Goal: Task Accomplishment & Management: Use online tool/utility

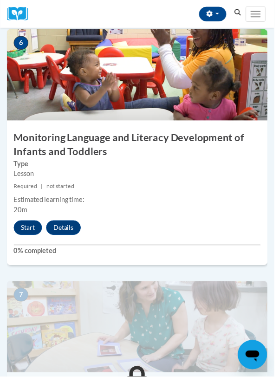
scroll to position [1445, 0]
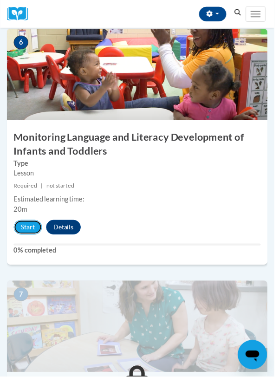
click at [28, 231] on button "Start" at bounding box center [28, 231] width 29 height 15
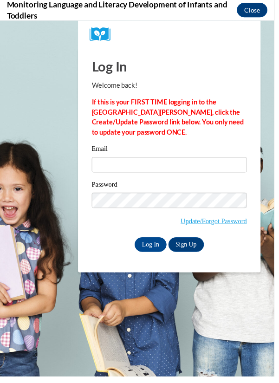
scroll to position [0, 0]
click at [27, 164] on body "Log In Welcome back! If this is your FIRST TIME logging in to the NEW Cox Campu…" at bounding box center [139, 201] width 279 height 362
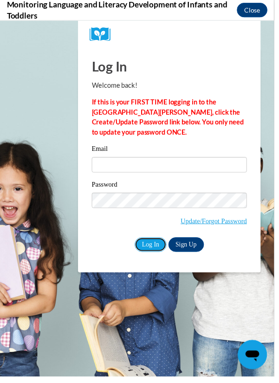
click at [151, 254] on input "Log In" at bounding box center [153, 248] width 33 height 15
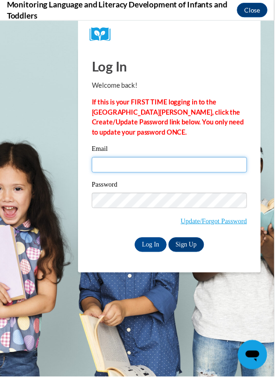
type input "janisksmith@outlook.com"
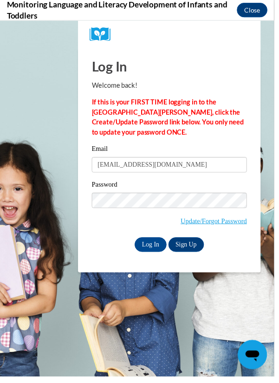
click at [137, 241] on input "Log In" at bounding box center [153, 248] width 33 height 15
click at [158, 243] on input "Log In" at bounding box center [153, 248] width 33 height 15
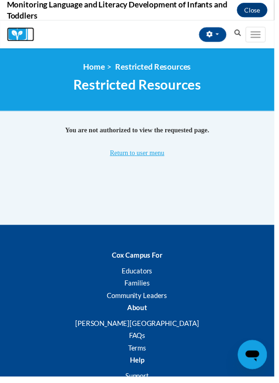
click at [19, 30] on img at bounding box center [21, 34] width 28 height 14
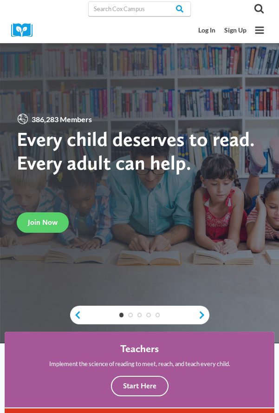
click at [207, 31] on link "Log In" at bounding box center [207, 30] width 26 height 16
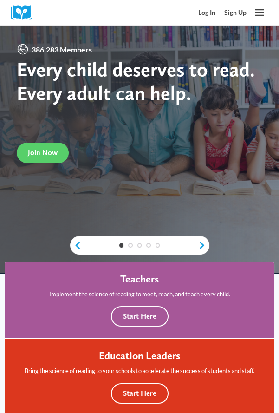
scroll to position [72, 0]
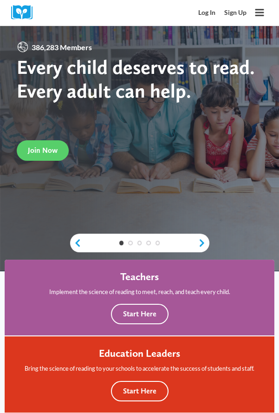
click at [207, 13] on link "Log In" at bounding box center [207, 12] width 26 height 16
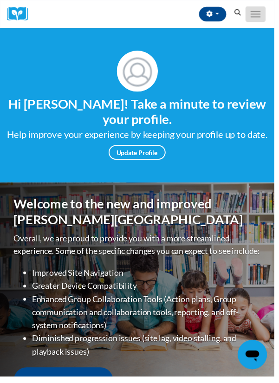
click at [261, 17] on span "Main menu" at bounding box center [260, 17] width 10 height 1
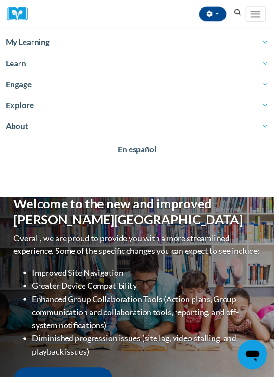
click at [21, 43] on span "My Learning" at bounding box center [139, 43] width 267 height 11
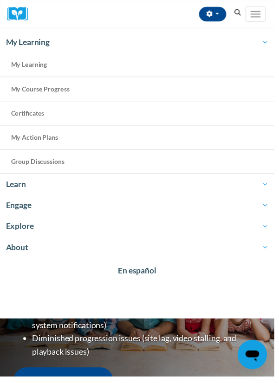
click at [26, 68] on span "My Learning" at bounding box center [29, 66] width 37 height 8
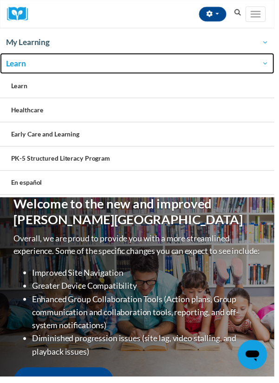
click at [20, 67] on span "Learn" at bounding box center [139, 64] width 267 height 11
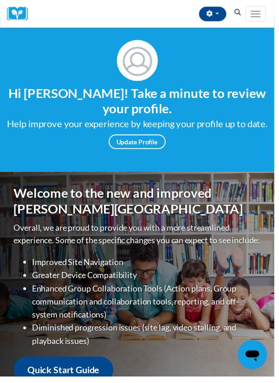
scroll to position [10, 0]
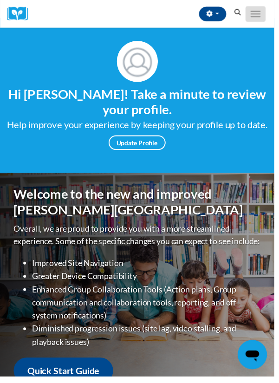
click at [260, 14] on span "Main menu" at bounding box center [260, 14] width 10 height 1
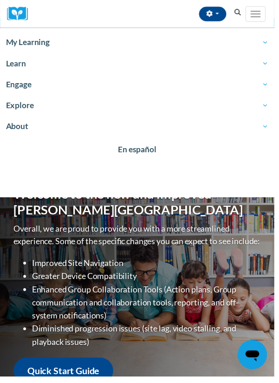
click at [30, 42] on span "My Learning" at bounding box center [139, 43] width 267 height 11
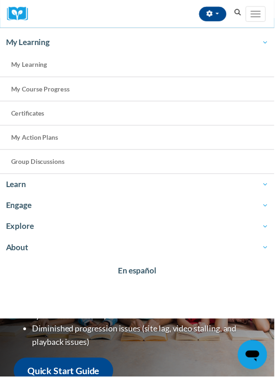
click at [32, 64] on span "My Learning" at bounding box center [29, 66] width 37 height 8
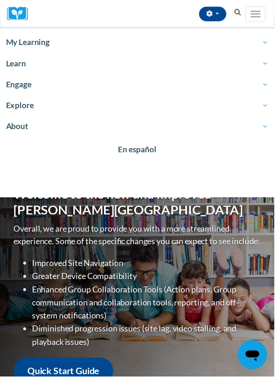
click at [32, 40] on span "My Learning" at bounding box center [139, 43] width 267 height 11
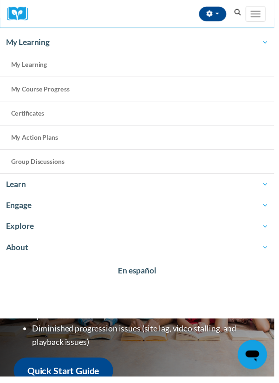
click at [33, 75] on link "My Learning" at bounding box center [139, 66] width 279 height 25
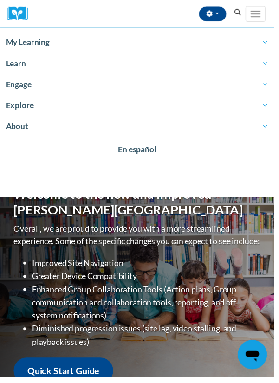
scroll to position [0, 0]
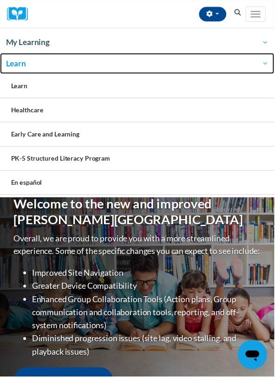
click at [21, 65] on span "Learn" at bounding box center [139, 64] width 267 height 11
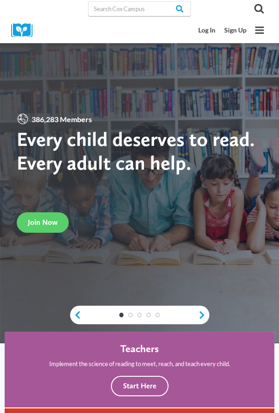
click at [261, 30] on icon "Open menu" at bounding box center [259, 29] width 9 height 7
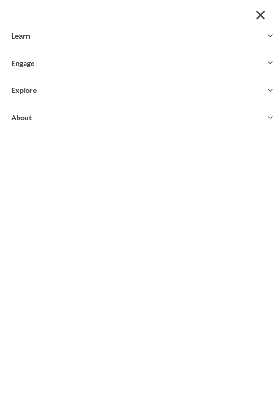
click at [20, 33] on button "Toggle child menu Expand" at bounding box center [139, 35] width 279 height 27
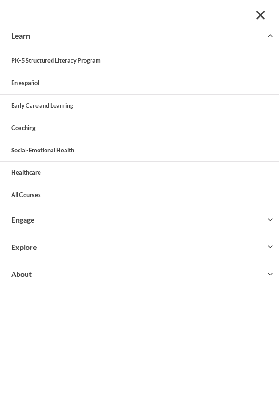
click at [261, 15] on span "Close menu" at bounding box center [261, 15] width 9 height 9
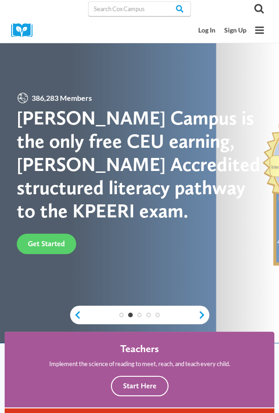
click at [206, 30] on link "Log In" at bounding box center [207, 30] width 26 height 16
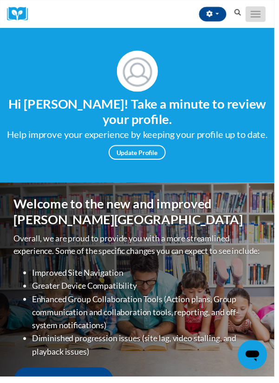
click at [260, 17] on span "Main menu" at bounding box center [260, 17] width 10 height 1
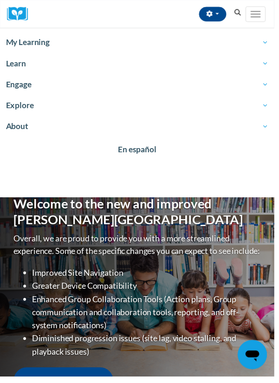
click at [15, 43] on span "My Learning" at bounding box center [139, 43] width 267 height 11
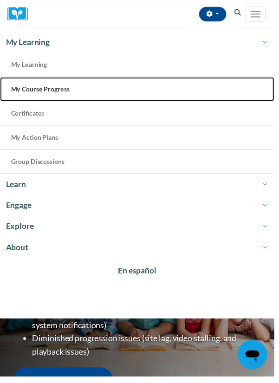
click at [33, 97] on link "My Course Progress" at bounding box center [139, 91] width 279 height 25
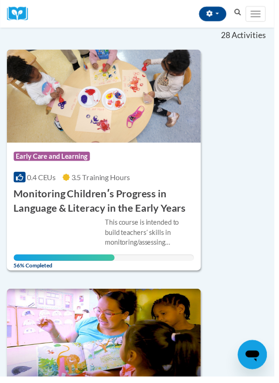
scroll to position [127, 0]
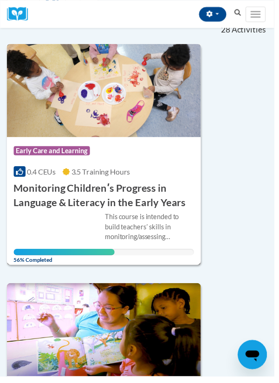
click at [39, 229] on div "This course is intended to build teachersʹ skills in monitoring/assessing child…" at bounding box center [106, 238] width 184 height 44
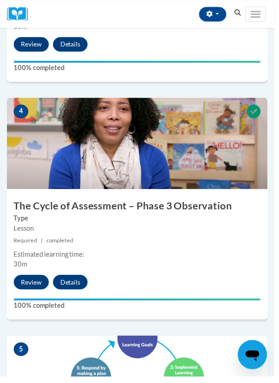
scroll to position [892, 0]
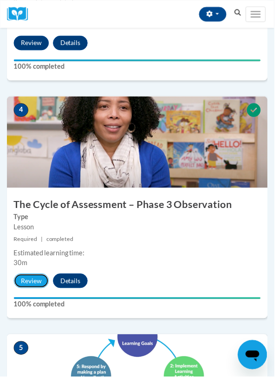
click at [41, 286] on button "Review" at bounding box center [32, 285] width 36 height 15
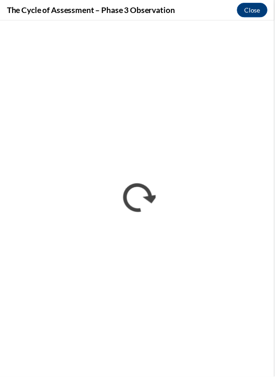
scroll to position [0, 0]
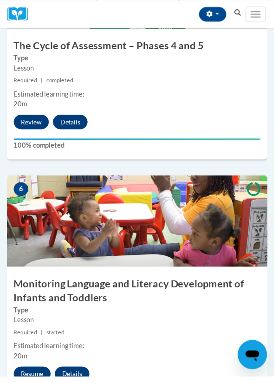
scroll to position [1306, 0]
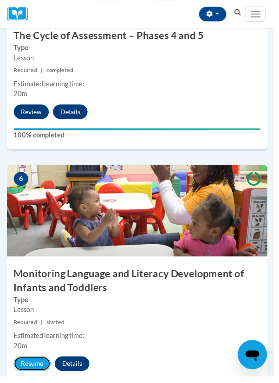
click at [34, 368] on button "Resume" at bounding box center [33, 370] width 38 height 15
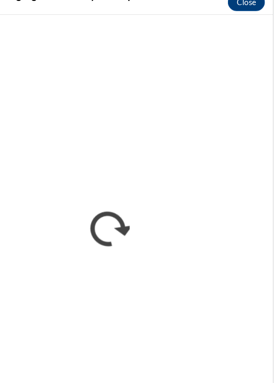
scroll to position [1314, 0]
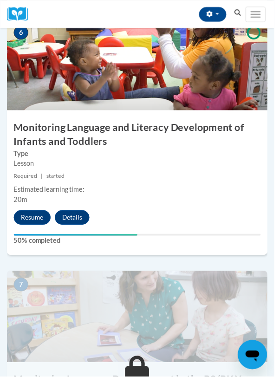
scroll to position [1458, 0]
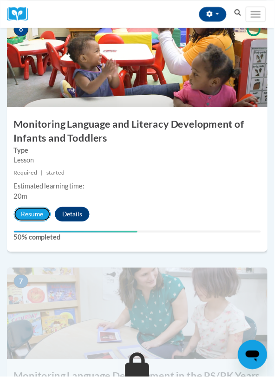
click at [32, 221] on button "Resume" at bounding box center [33, 218] width 38 height 15
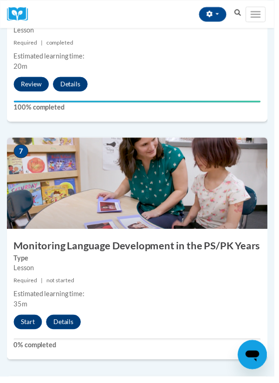
scroll to position [1591, 0]
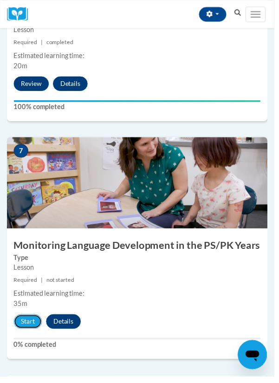
click at [28, 328] on button "Start" at bounding box center [28, 327] width 29 height 15
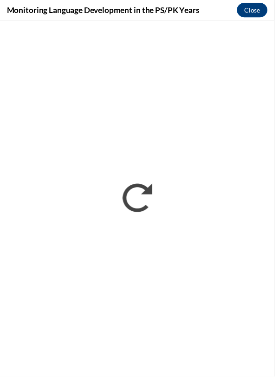
scroll to position [0, 0]
